Goal: Go to known website: Access a specific website the user already knows

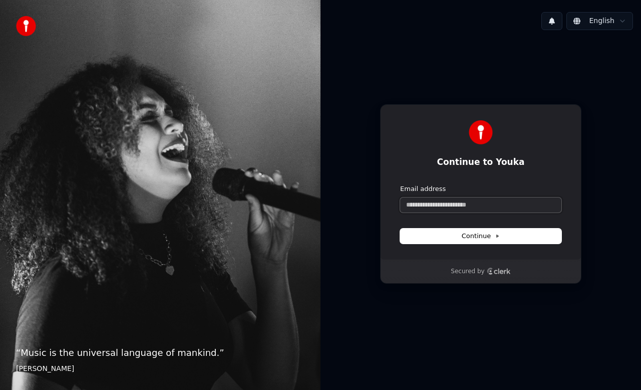
click at [417, 204] on input "Email address" at bounding box center [480, 204] width 161 height 15
click at [417, 204] on input "*" at bounding box center [480, 204] width 161 height 15
click at [473, 235] on span "Continue" at bounding box center [481, 235] width 38 height 9
type input "**********"
